Goal: Task Accomplishment & Management: Use online tool/utility

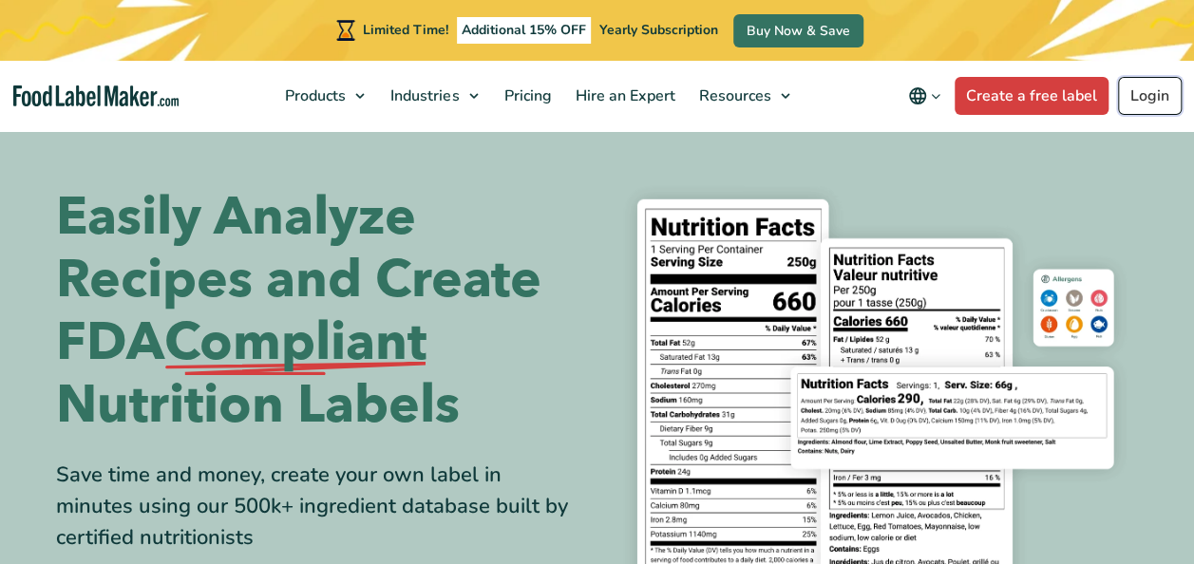
click at [1151, 95] on link "Login" at bounding box center [1150, 96] width 64 height 38
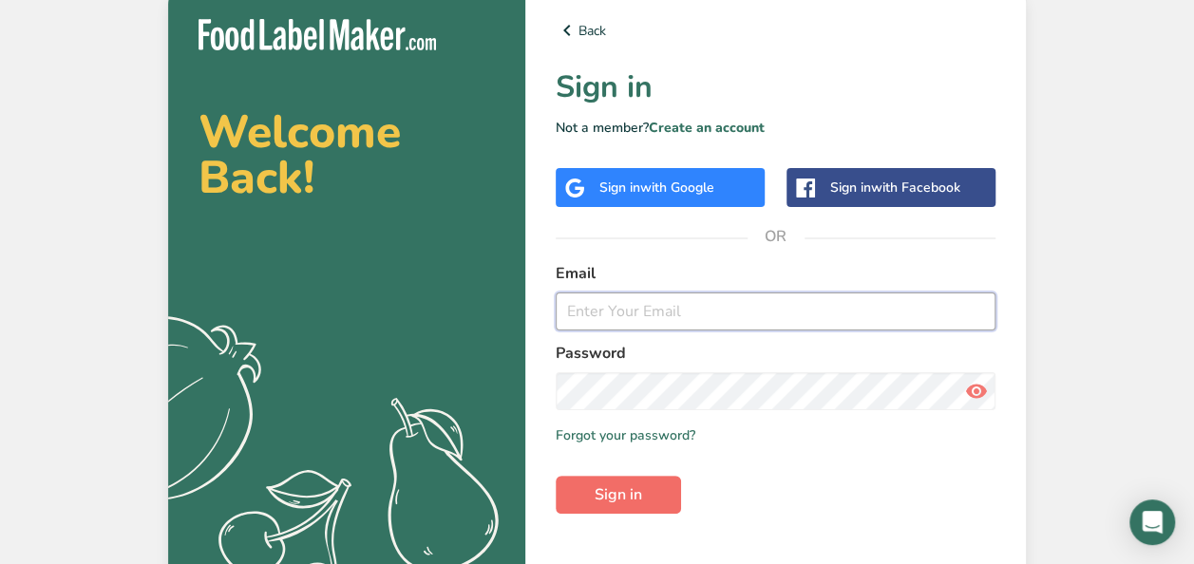
type input "claudia@bostonsalads.com"
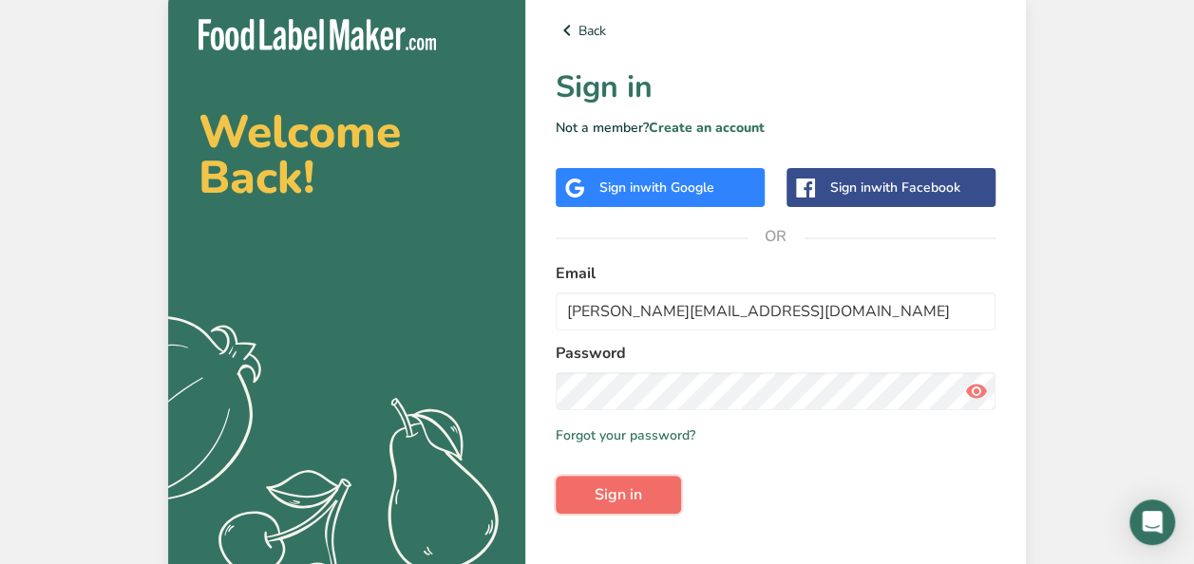
click at [627, 485] on span "Sign in" at bounding box center [617, 494] width 47 height 23
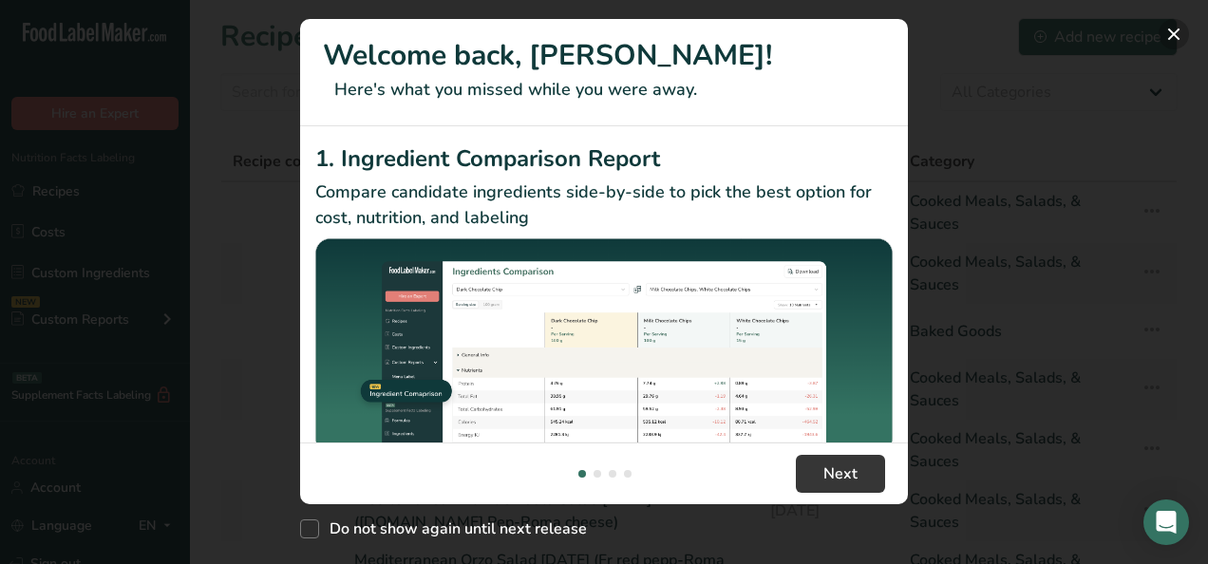
click at [1171, 27] on button "New Features" at bounding box center [1173, 34] width 30 height 30
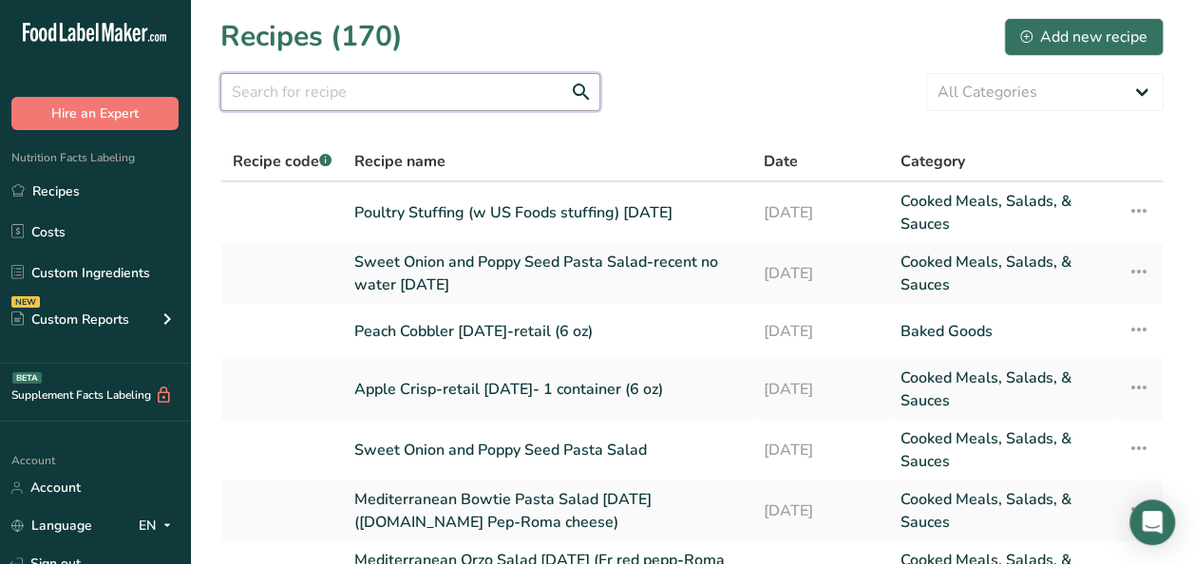
click at [429, 99] on input "text" at bounding box center [410, 92] width 380 height 38
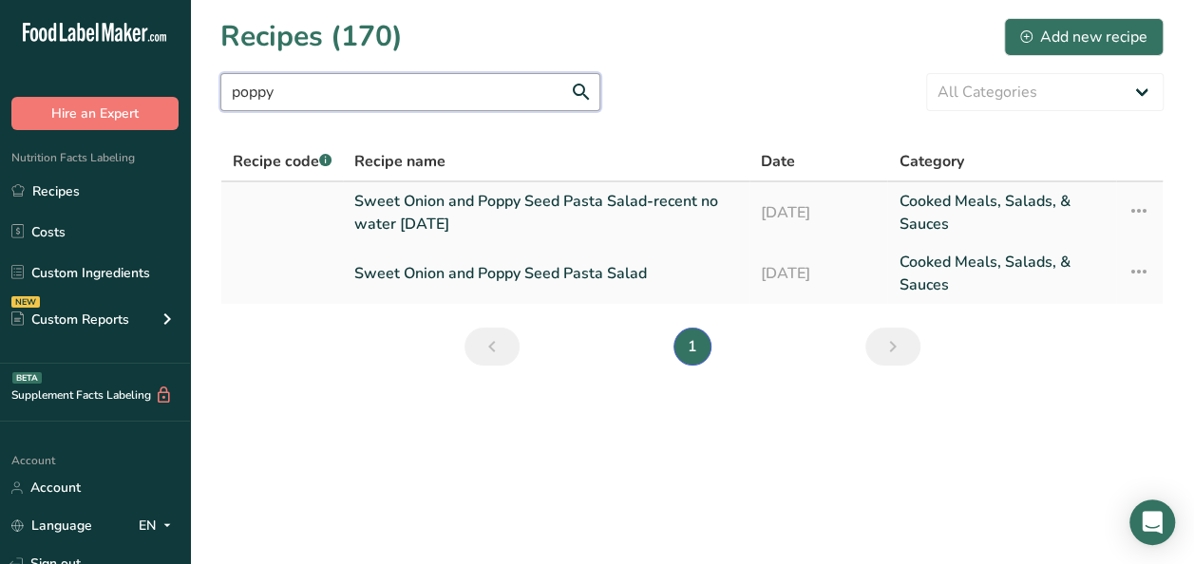
type input "poppy"
click at [491, 202] on link "Sweet Onion and Poppy Seed Pasta Salad-recent no water 8.12.25" at bounding box center [546, 213] width 384 height 46
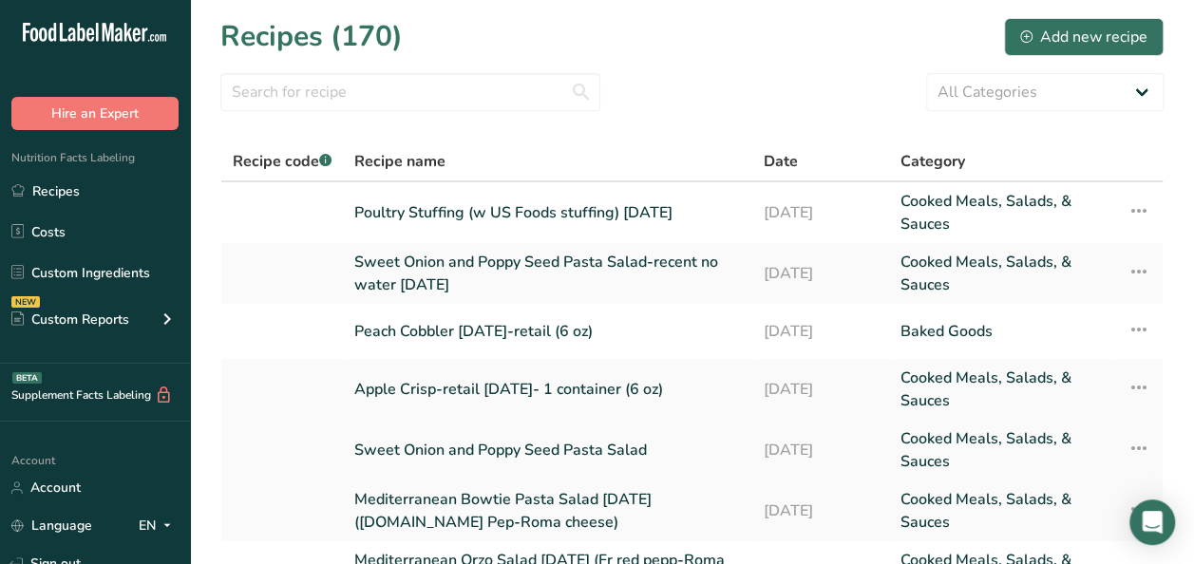
click at [460, 448] on link "Sweet Onion and Poppy Seed Pasta Salad" at bounding box center [547, 450] width 386 height 46
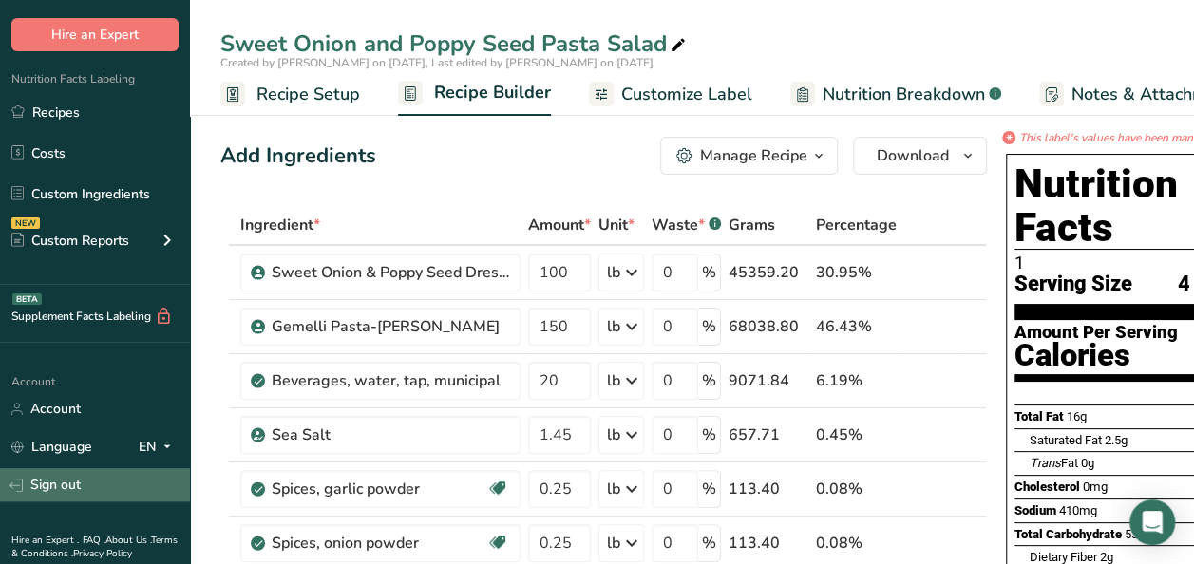
scroll to position [141, 0]
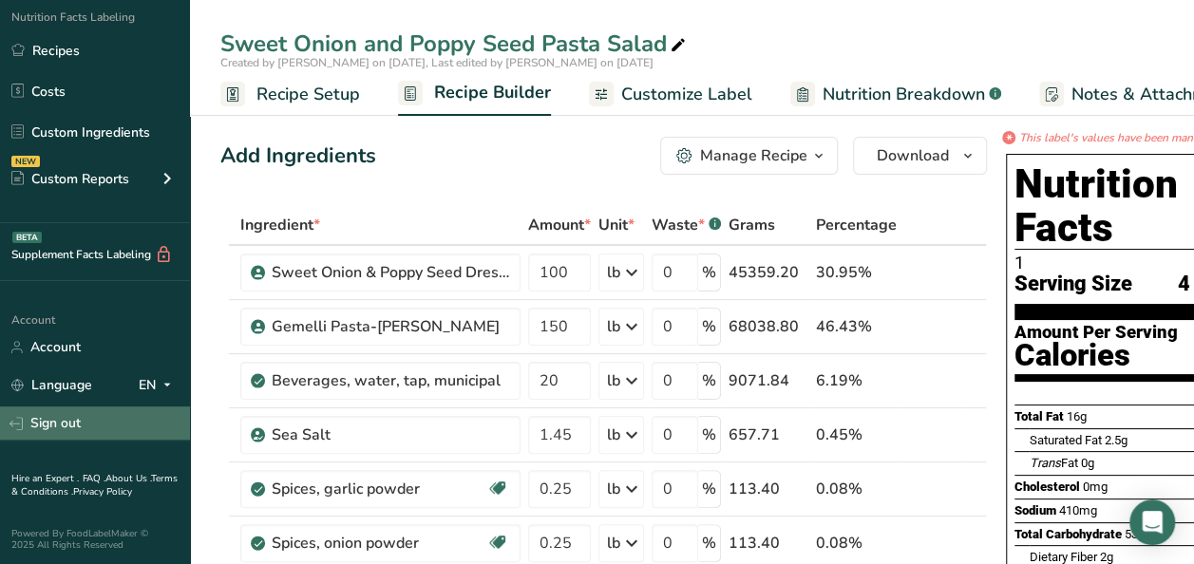
click at [78, 421] on link "Sign out" at bounding box center [95, 422] width 190 height 33
